Goal: Transaction & Acquisition: Subscribe to service/newsletter

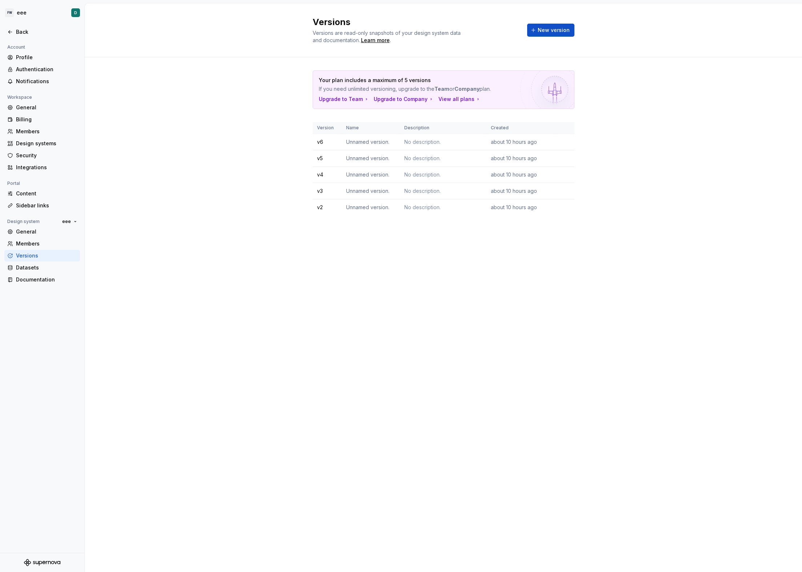
click at [502, 89] on p "If you need unlimited versioning, upgrade to the Team or Company plan." at bounding box center [418, 88] width 198 height 7
click at [455, 216] on div "Your plan includes a maximum of 5 versions If you need unlimited versioning, up…" at bounding box center [444, 150] width 262 height 186
click at [28, 118] on div "Billing" at bounding box center [46, 119] width 61 height 7
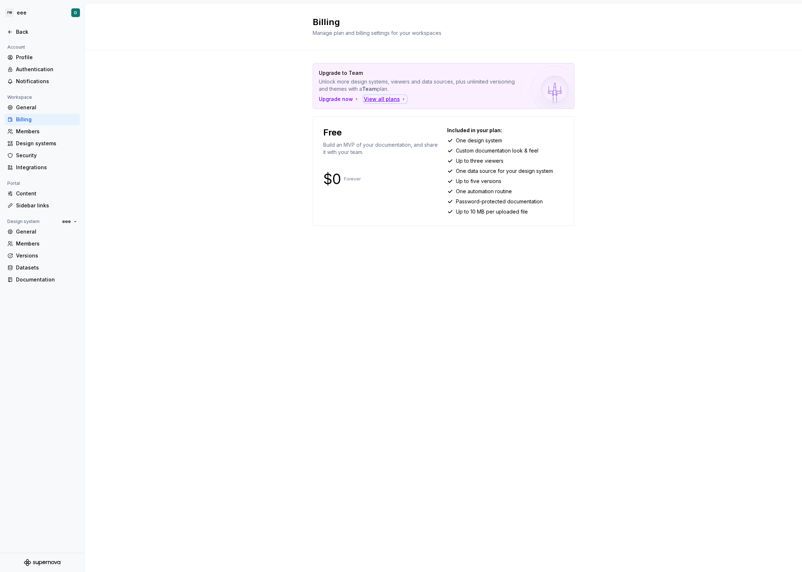
click at [384, 98] on div "View all plans" at bounding box center [385, 99] width 43 height 7
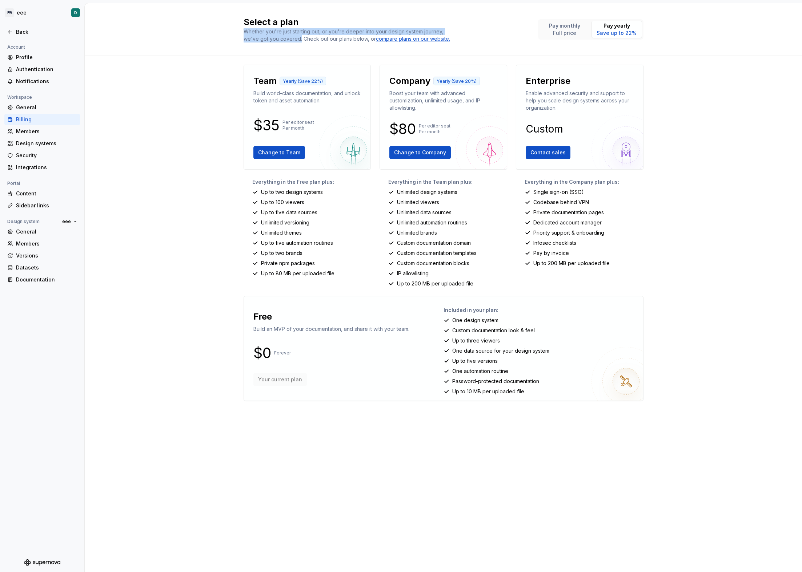
drag, startPoint x: 244, startPoint y: 32, endPoint x: 299, endPoint y: 37, distance: 54.7
click at [299, 37] on div "Whether you're just starting out, or you're deeper into your design system jour…" at bounding box center [348, 35] width 211 height 15
copy div "Whether you're just starting out, or you're deeper into your design system jour…"
click at [247, 32] on div "Whether you're just starting out, or you're deeper into your design system jour…" at bounding box center [348, 35] width 211 height 15
drag, startPoint x: 242, startPoint y: 31, endPoint x: 299, endPoint y: 38, distance: 56.8
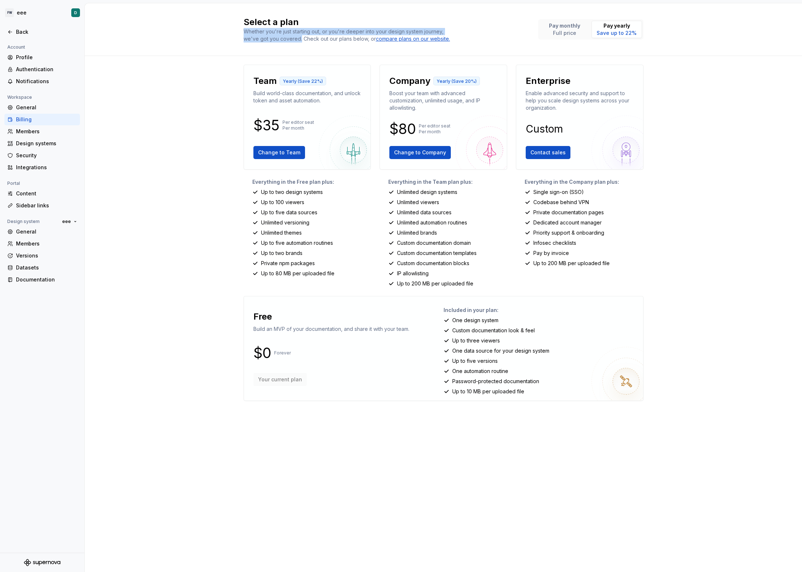
click at [299, 38] on div "Select a plan Whether you're just starting out, or you're deeper into your desi…" at bounding box center [443, 29] width 717 height 53
copy div "Whether you're just starting out, or you're deeper into your design system jour…"
